Goal: Information Seeking & Learning: Learn about a topic

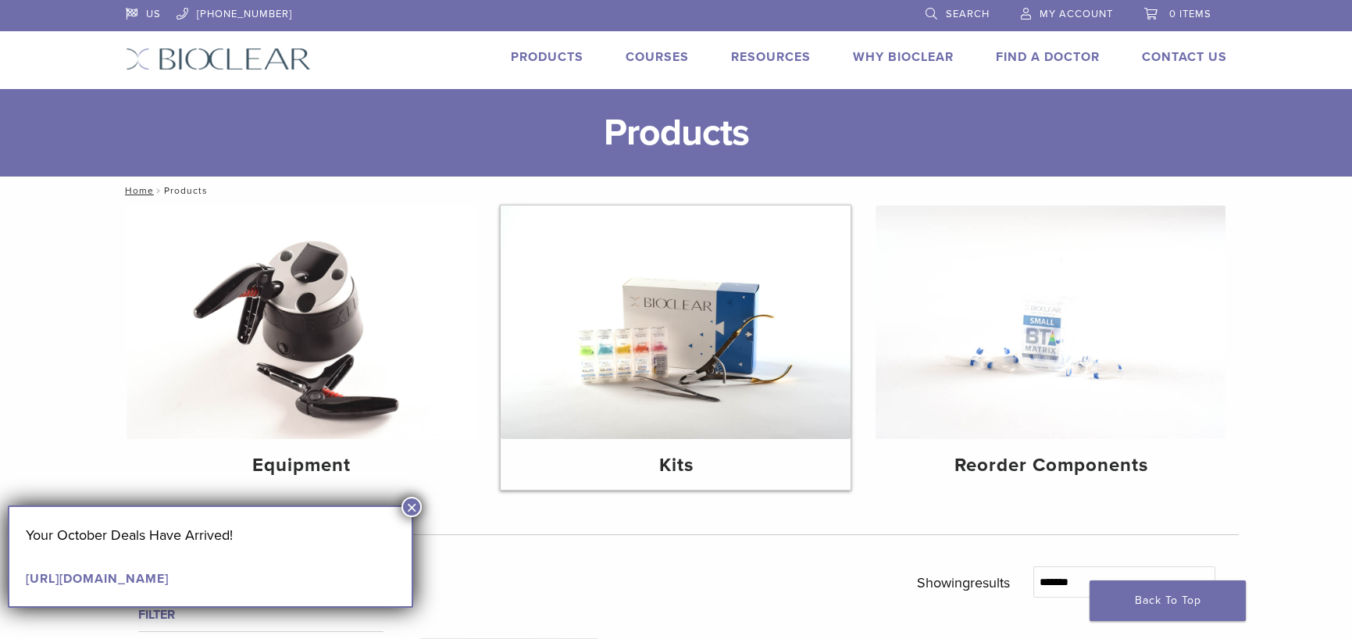
click at [695, 354] on img at bounding box center [676, 322] width 350 height 234
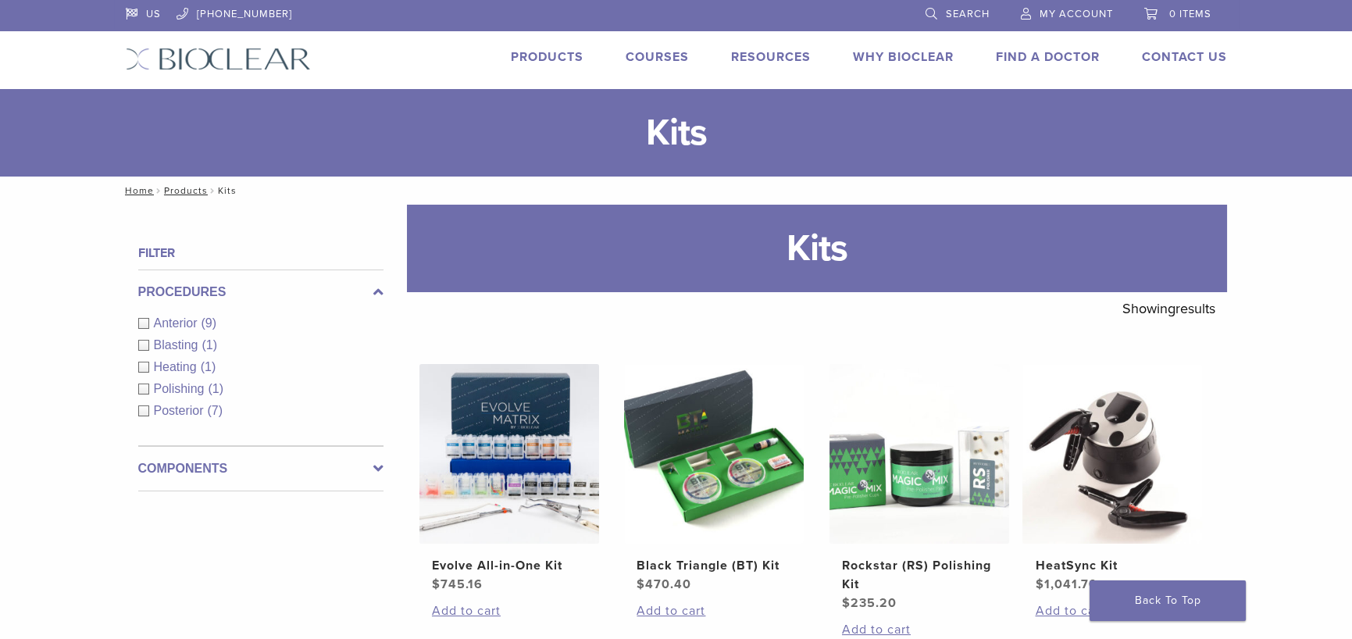
click at [659, 57] on link "Courses" at bounding box center [657, 57] width 63 height 16
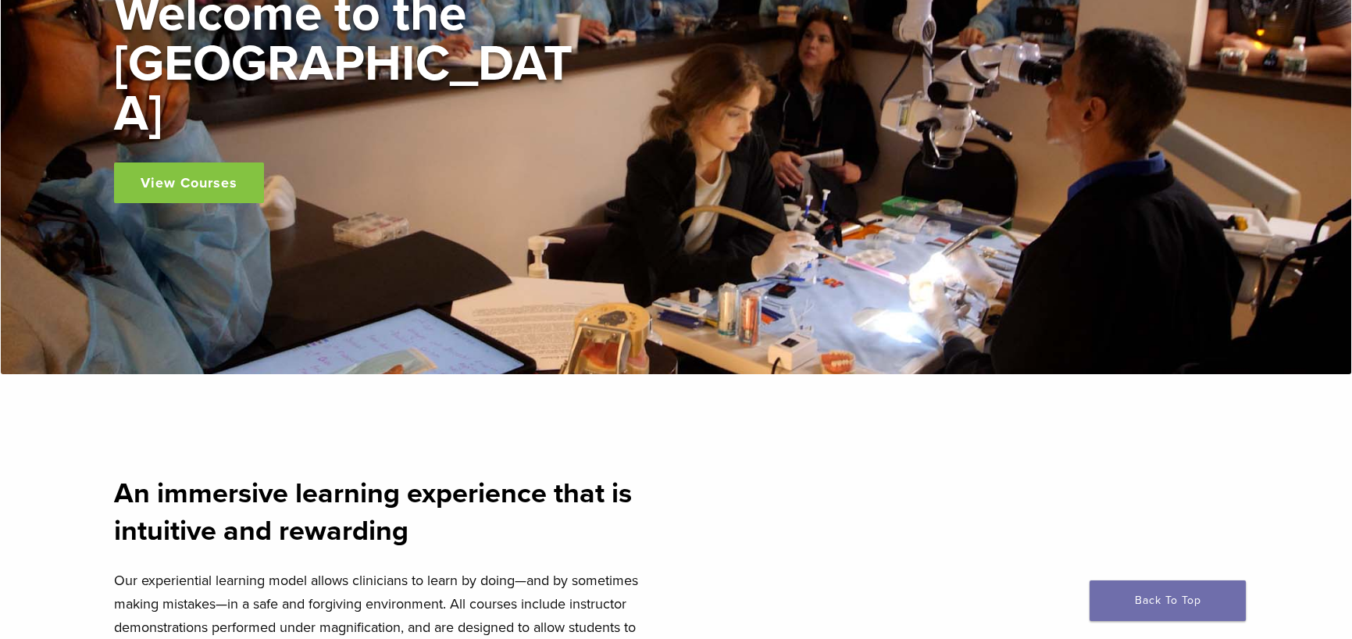
scroll to position [234, 0]
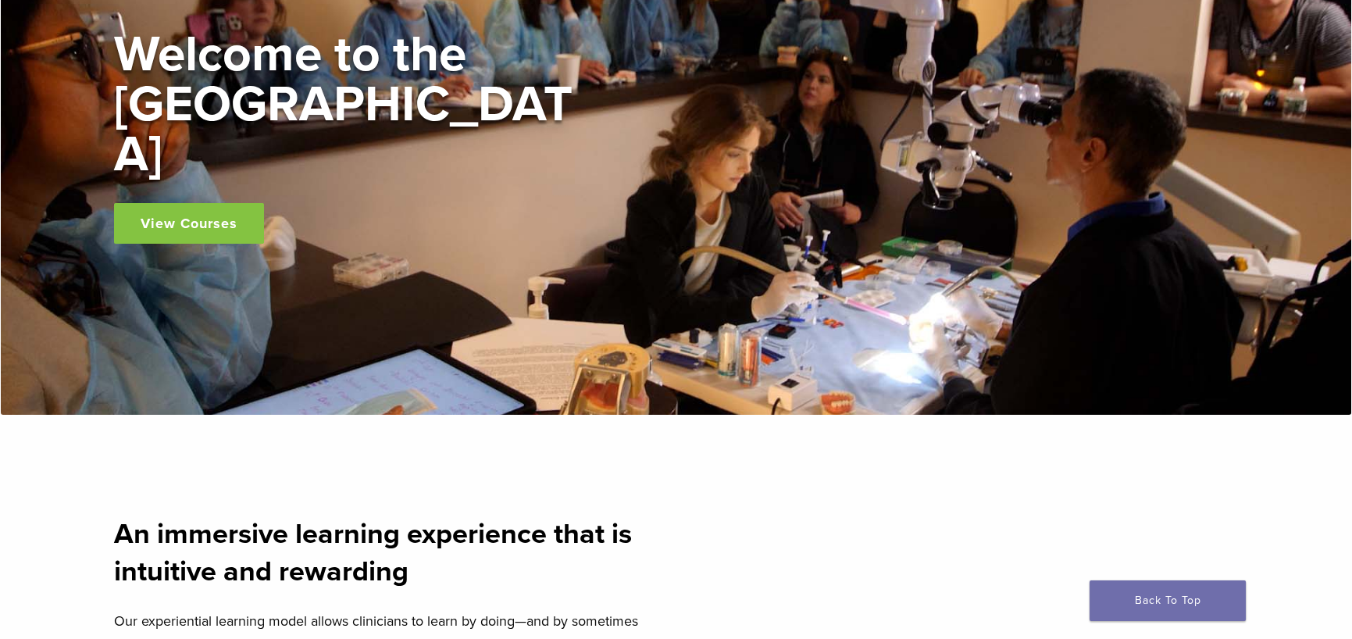
click at [216, 203] on link "View Courses" at bounding box center [189, 223] width 150 height 41
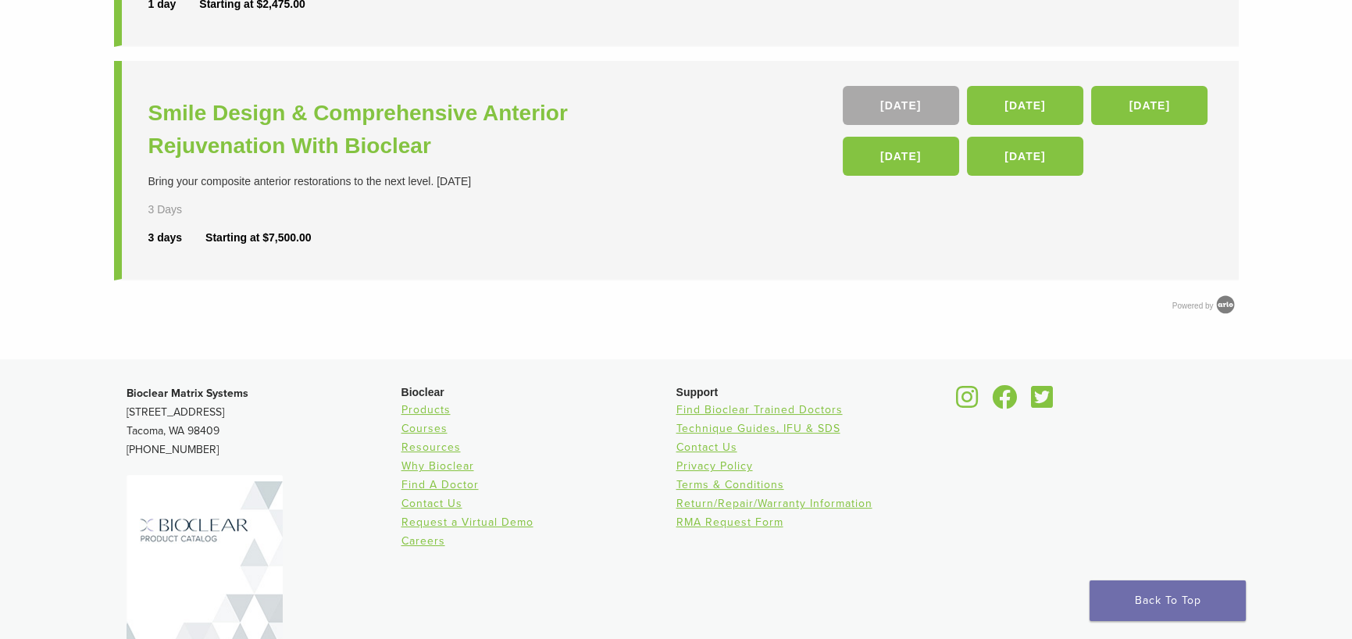
scroll to position [909, 0]
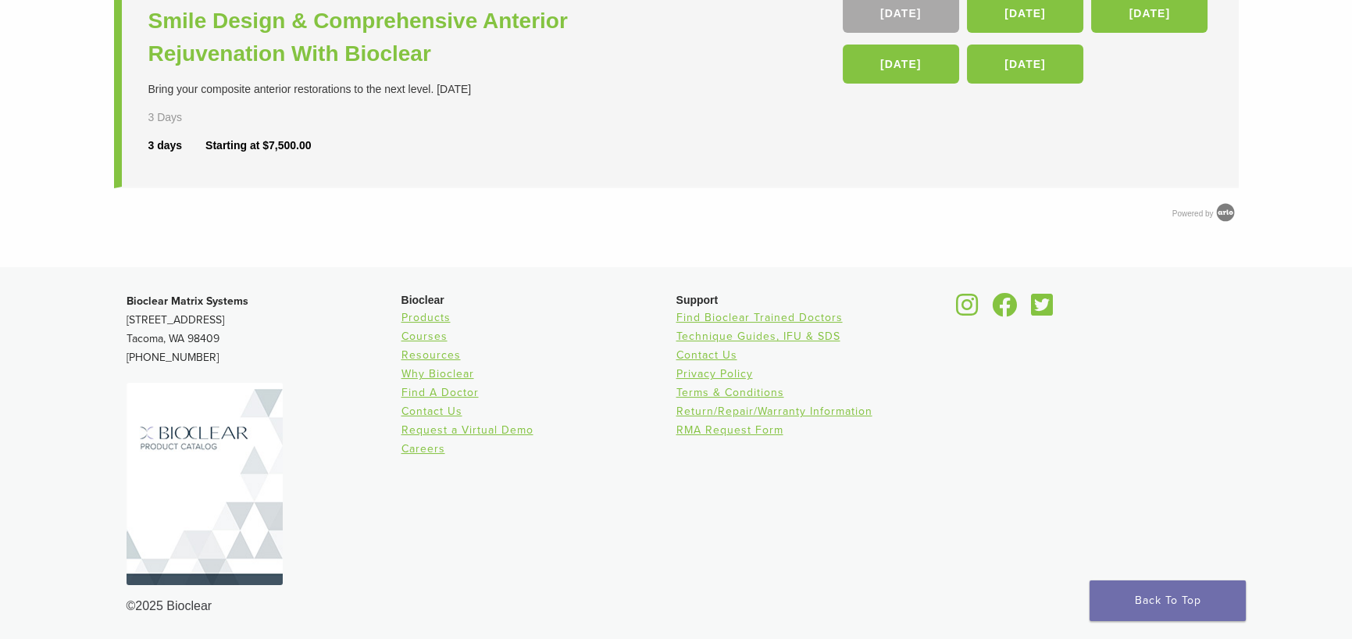
click at [216, 473] on img at bounding box center [205, 484] width 156 height 202
